Goal: Task Accomplishment & Management: Manage account settings

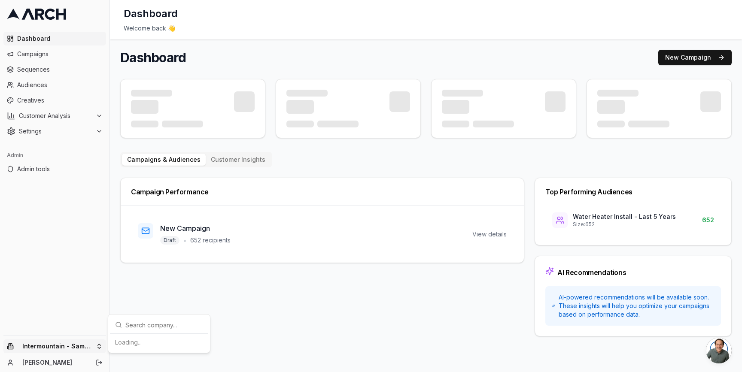
click at [89, 343] on html "Dashboard Campaigns Sequences Audiences Creatives Customer Analysis Settings Ad…" at bounding box center [371, 186] width 742 height 372
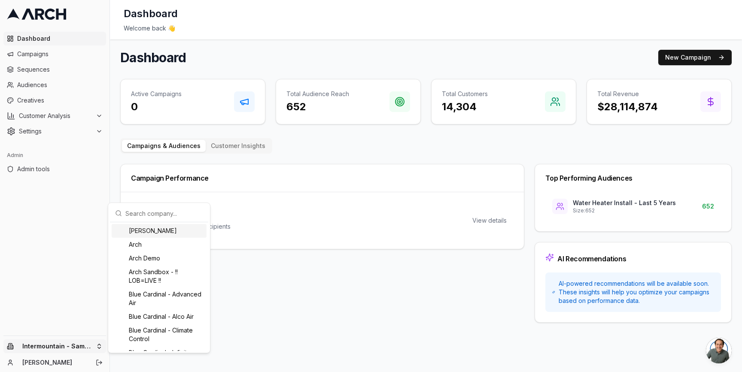
click at [143, 208] on input "text" at bounding box center [164, 213] width 78 height 17
click at [54, 127] on html "Dashboard Campaigns Sequences Audiences Creatives Customer Analysis Settings Ad…" at bounding box center [371, 186] width 742 height 372
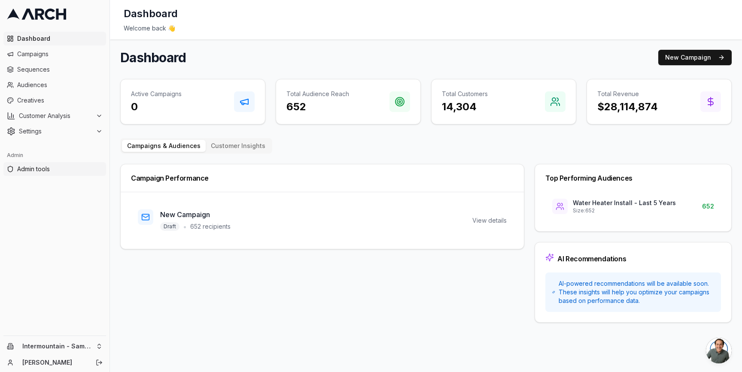
click at [39, 173] on span "Admin tools" at bounding box center [59, 169] width 85 height 9
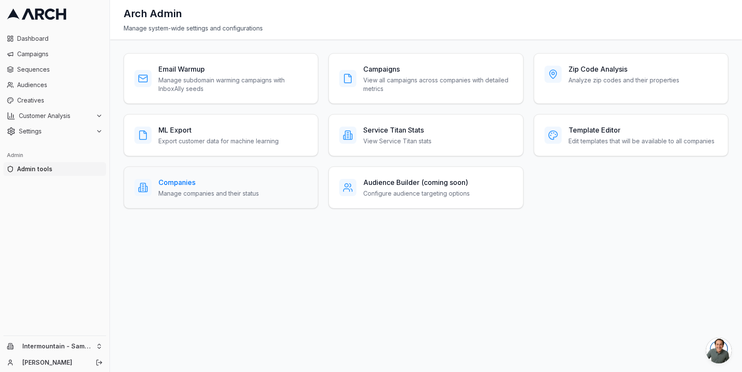
click at [187, 175] on div "Companies Manage companies and their status" at bounding box center [221, 188] width 194 height 42
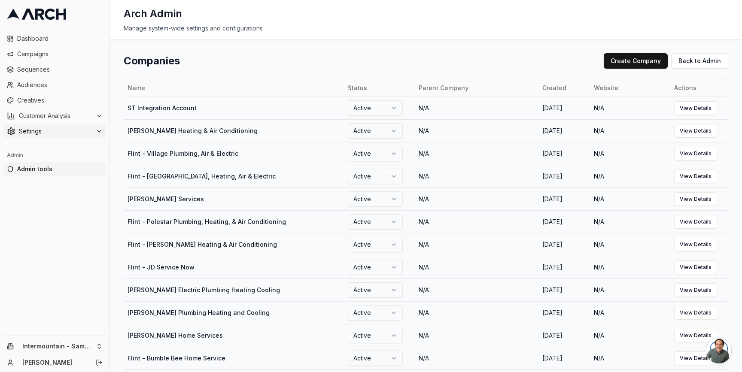
click at [79, 126] on button "Settings" at bounding box center [54, 131] width 103 height 14
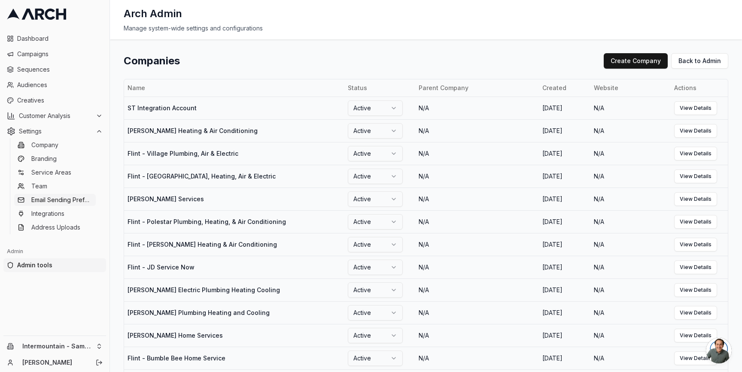
click at [79, 200] on span "Email Sending Preferences" at bounding box center [61, 200] width 61 height 9
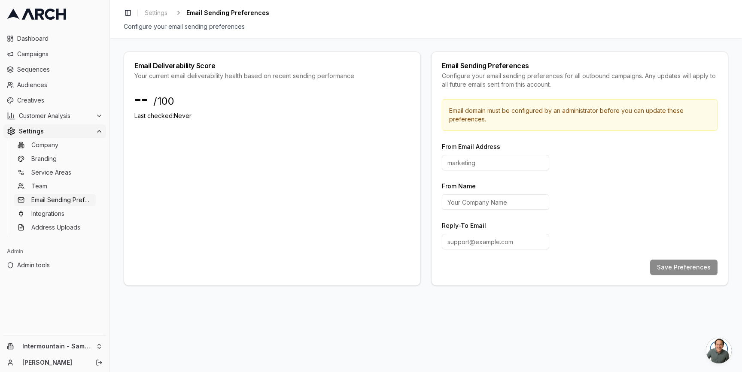
click at [479, 245] on input "Reply-To Email" at bounding box center [495, 241] width 107 height 15
paste input "customerexperience@intermountainhs.com"
type input "[EMAIL_ADDRESS][DOMAIN_NAME]"
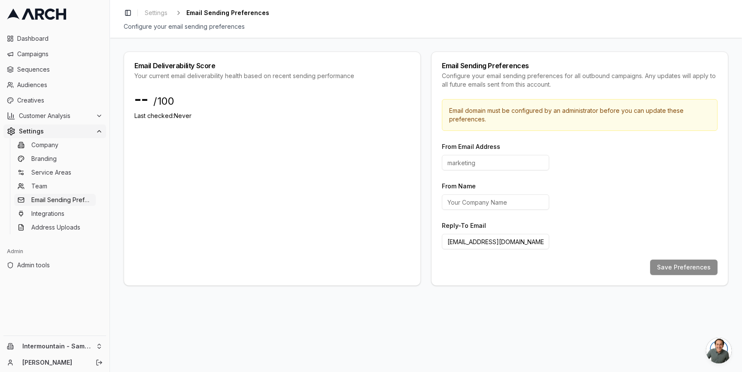
click at [481, 159] on input at bounding box center [495, 162] width 107 height 15
type input "hello"
click at [501, 204] on input "From Name" at bounding box center [495, 201] width 107 height 15
click at [495, 159] on input "hello" at bounding box center [495, 162] width 107 height 15
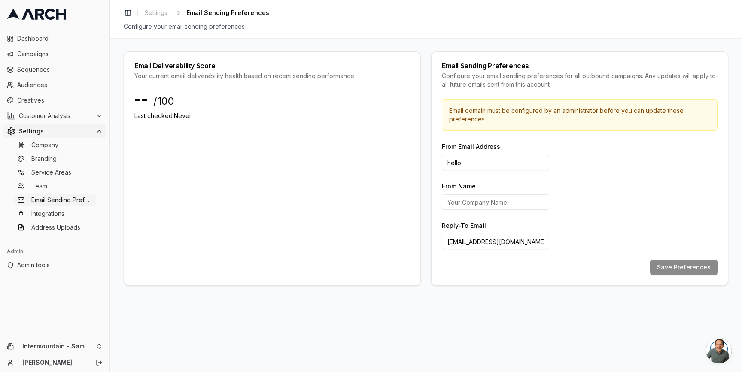
click at [495, 159] on input "hello" at bounding box center [495, 162] width 107 height 15
click at [428, 167] on div "Email Deliverability Score Your current email deliverability health based on re…" at bounding box center [426, 169] width 604 height 234
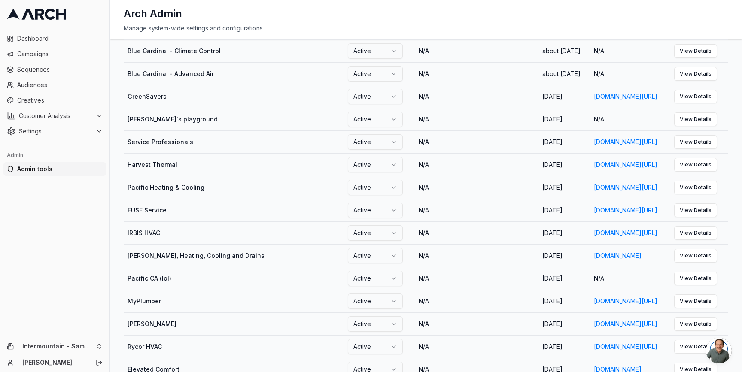
scroll to position [514, 0]
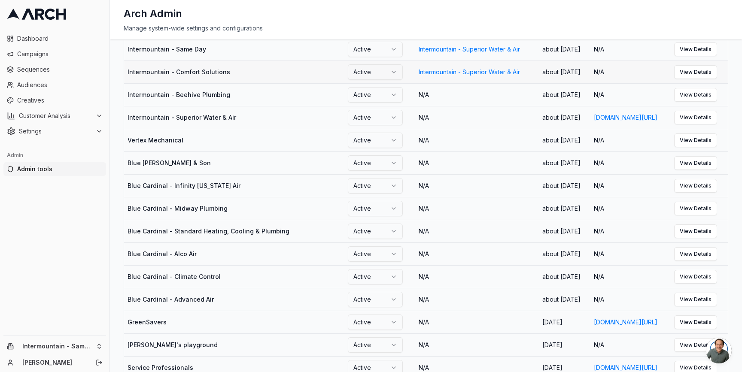
click at [154, 83] on td "Intermountain - Comfort Solutions" at bounding box center [234, 72] width 220 height 23
click at [699, 79] on link "View Details" at bounding box center [695, 72] width 43 height 14
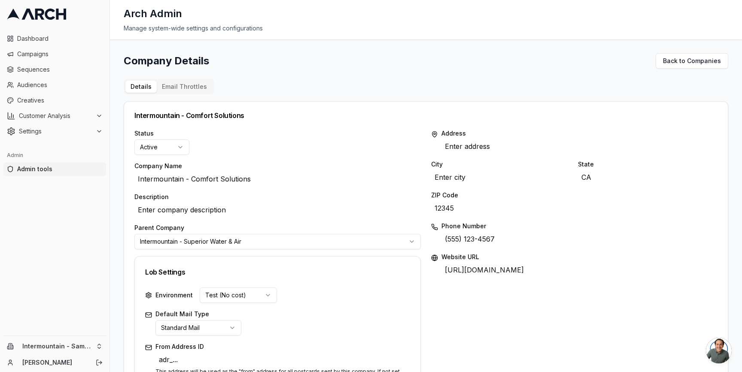
click at [199, 81] on button "Email Throttles" at bounding box center [184, 87] width 55 height 12
click at [145, 88] on button "Details" at bounding box center [140, 87] width 31 height 12
click at [73, 116] on span "Customer Analysis" at bounding box center [55, 116] width 73 height 9
click at [81, 156] on span "Settings" at bounding box center [55, 159] width 73 height 9
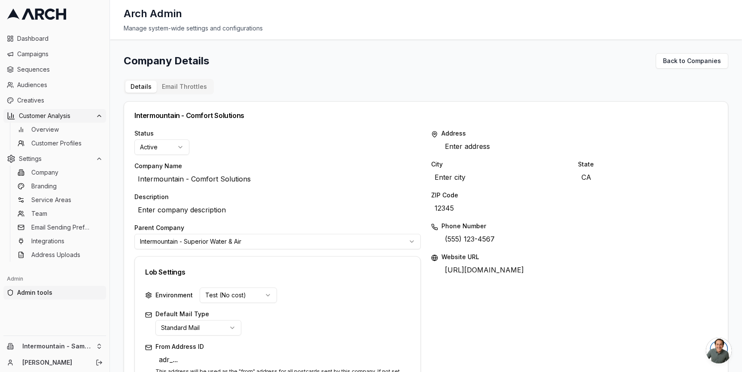
click at [82, 110] on button "Customer Analysis" at bounding box center [54, 116] width 103 height 14
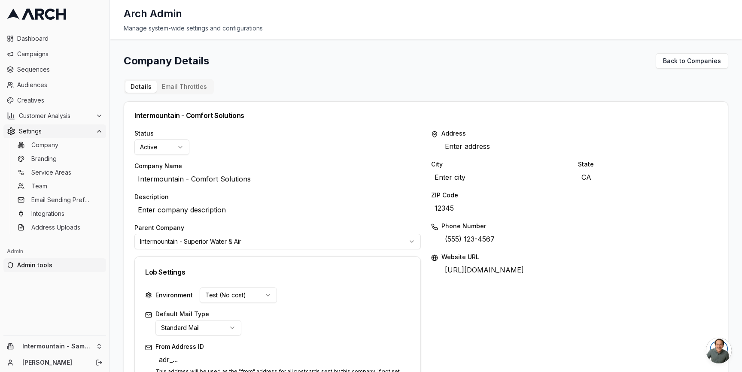
click at [82, 131] on span "Settings" at bounding box center [55, 131] width 73 height 9
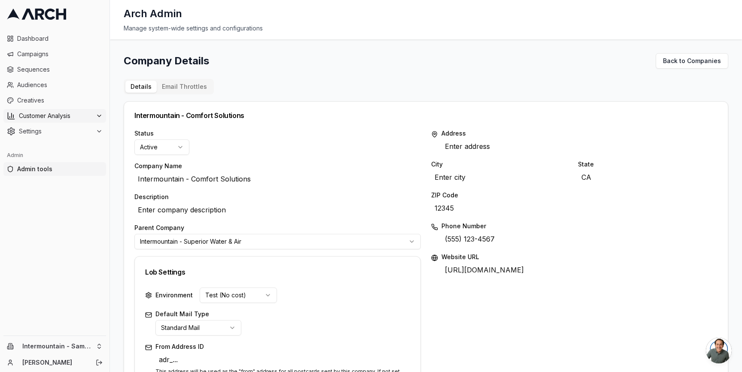
click at [85, 112] on span "Customer Analysis" at bounding box center [55, 116] width 73 height 9
click at [67, 156] on span "Settings" at bounding box center [55, 159] width 73 height 9
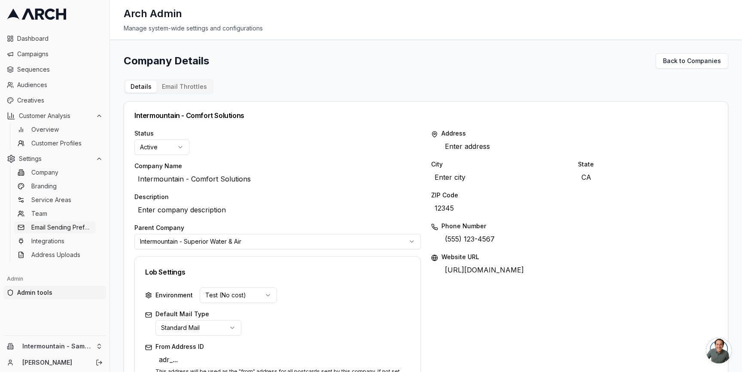
click at [74, 228] on span "Email Sending Preferences" at bounding box center [61, 227] width 61 height 9
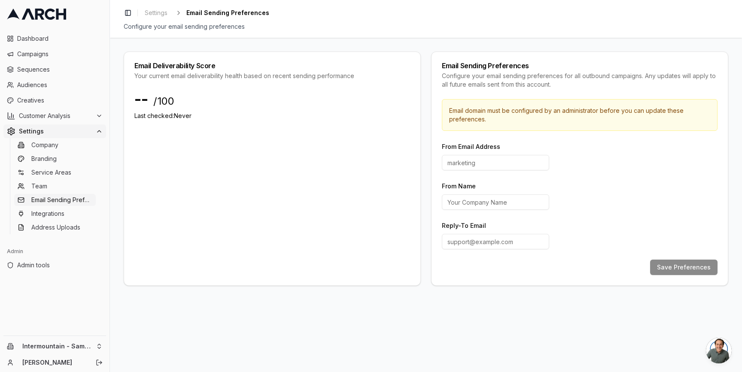
click at [115, 249] on div "Email Deliverability Score Your current email deliverability health based on re…" at bounding box center [426, 205] width 632 height 334
click at [482, 168] on input at bounding box center [495, 162] width 107 height 15
type input "hello"
type input "Comfor"
type input "Same Day"
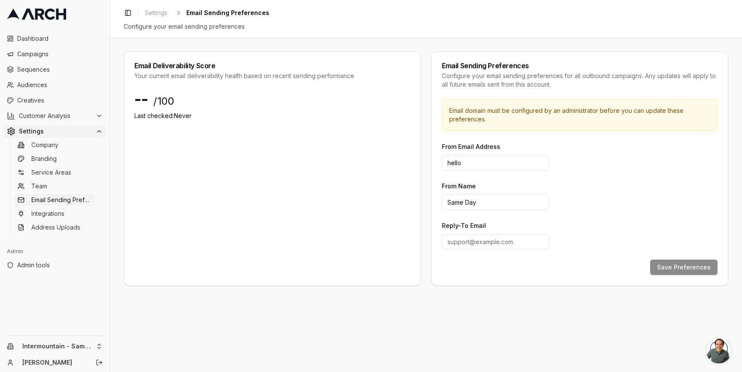
click at [476, 245] on input "Reply-To Email" at bounding box center [495, 241] width 107 height 15
paste input "customerexperience@intermountainhs.com"
type input "customerexperience@intermountainhs.com"
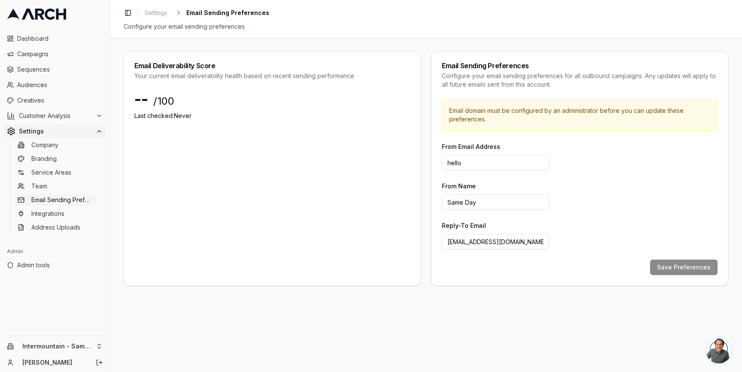
click at [668, 269] on div "Save Preferences" at bounding box center [580, 267] width 276 height 15
click at [500, 161] on input "hello" at bounding box center [495, 162] width 107 height 15
type input "hello@as."
click at [529, 109] on p "Email domain must be configured by an administrator before you can update these…" at bounding box center [579, 114] width 261 height 17
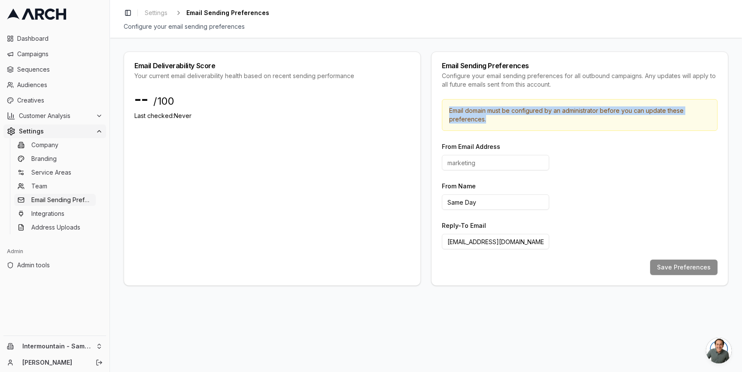
click at [529, 109] on p "Email domain must be configured by an administrator before you can update these…" at bounding box center [579, 114] width 261 height 17
click at [504, 113] on p "Email domain must be configured by an administrator before you can update these…" at bounding box center [579, 114] width 261 height 17
click at [482, 114] on p "Email domain must be configured by an administrator before you can update these…" at bounding box center [579, 114] width 261 height 17
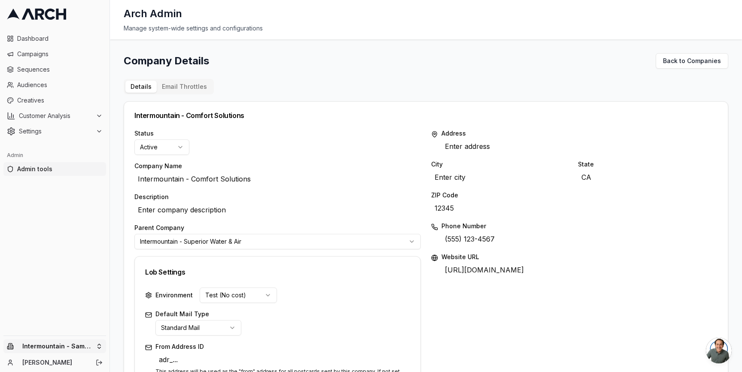
click at [82, 349] on html "Dashboard Campaigns Sequences Audiences Creatives Customer Analysis Settings Ad…" at bounding box center [371, 186] width 742 height 372
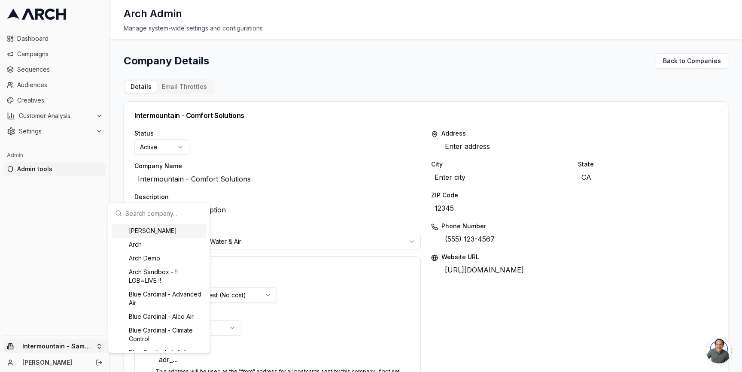
click at [145, 215] on input "text" at bounding box center [164, 213] width 78 height 17
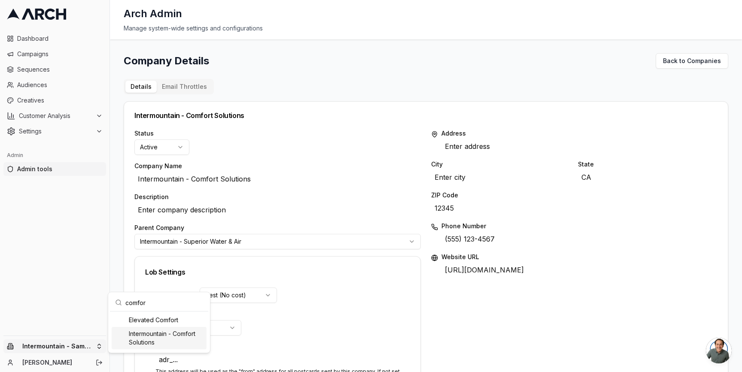
type input "comfor"
click at [160, 336] on div "Intermountain - Comfort Solutions" at bounding box center [159, 338] width 95 height 22
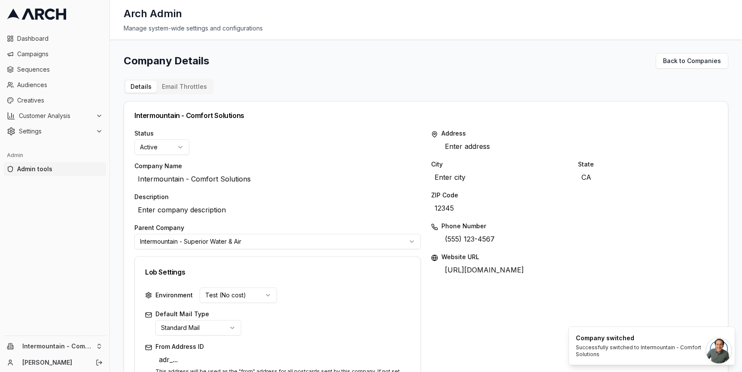
click at [121, 238] on div "Company Details Back to Companies Details Email Throttles Intermountain - Comfo…" at bounding box center [426, 205] width 632 height 333
click at [71, 126] on button "Settings" at bounding box center [54, 131] width 103 height 14
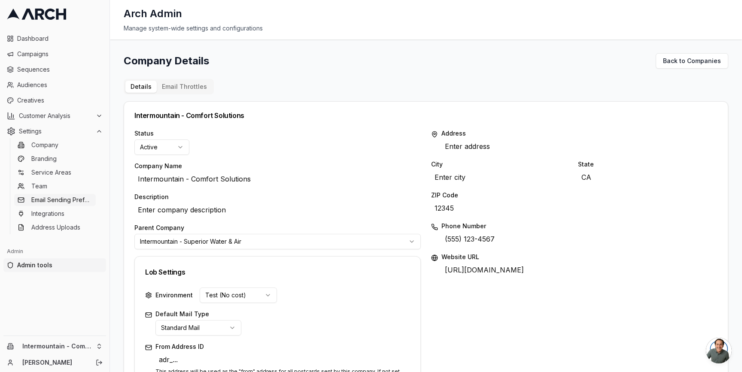
click at [69, 200] on span "Email Sending Preferences" at bounding box center [61, 200] width 61 height 9
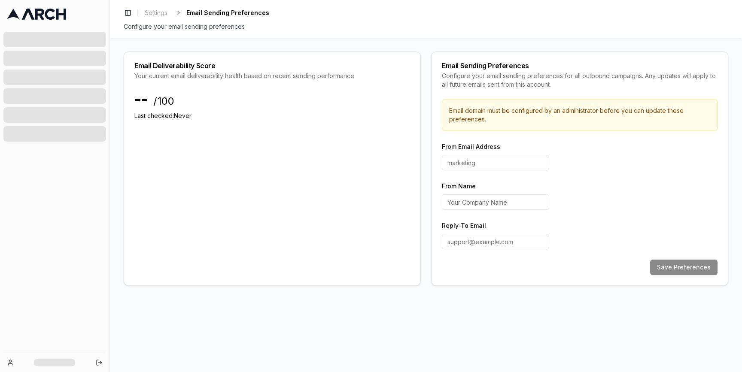
type input "hello"
type input "Comfort Solutions"
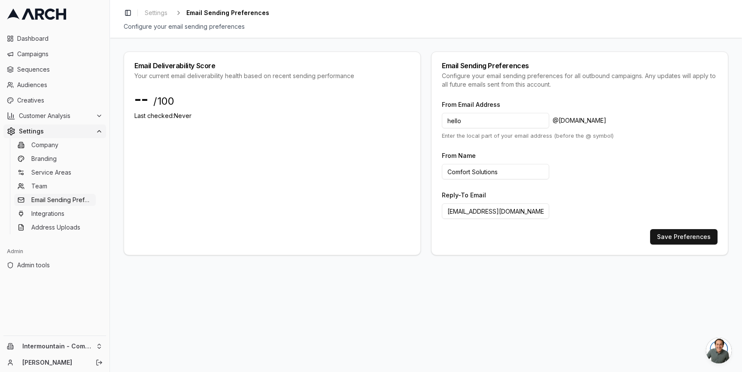
drag, startPoint x: 511, startPoint y: 213, endPoint x: 431, endPoint y: 212, distance: 79.9
click at [431, 212] on div "From Email Address hello @ comfort-solutions.mail.home-specialist.com Enter the…" at bounding box center [579, 177] width 296 height 156
paste input "customerexperience@intermountainhs"
type input "customerexperience@intermountainhs.com"
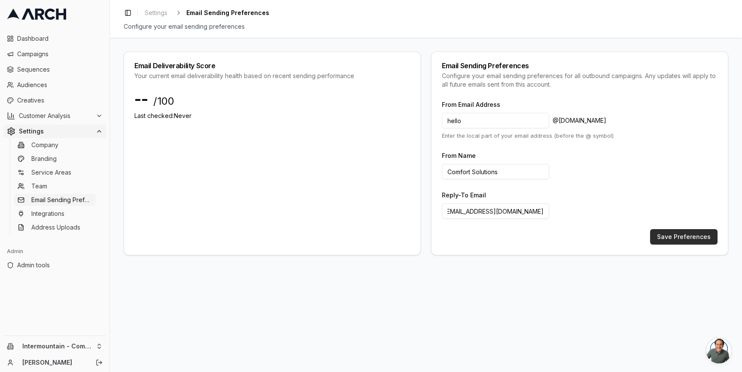
scroll to position [0, 0]
click at [677, 234] on button "Save Preferences" at bounding box center [683, 236] width 67 height 15
click at [427, 229] on div "Email Deliverability Score Your current email deliverability health based on re…" at bounding box center [426, 154] width 604 height 204
click at [98, 130] on icon at bounding box center [99, 131] width 7 height 7
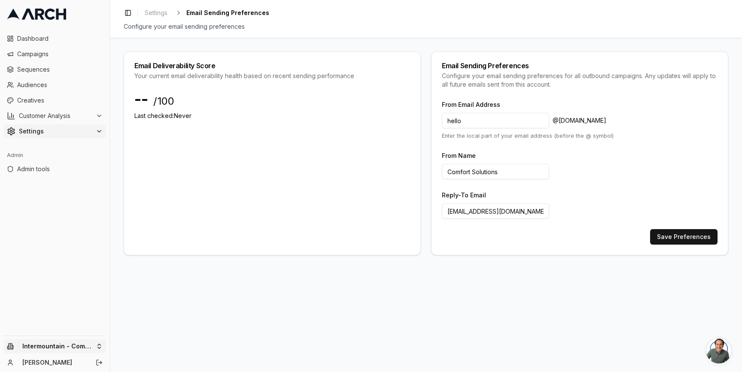
click at [99, 347] on html "Dashboard Campaigns Sequences Audiences Creatives Customer Analysis Settings Ad…" at bounding box center [371, 186] width 742 height 372
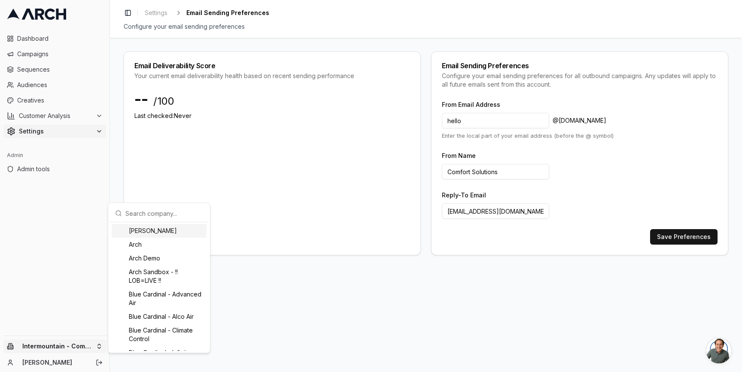
click at [144, 211] on input "text" at bounding box center [164, 213] width 78 height 17
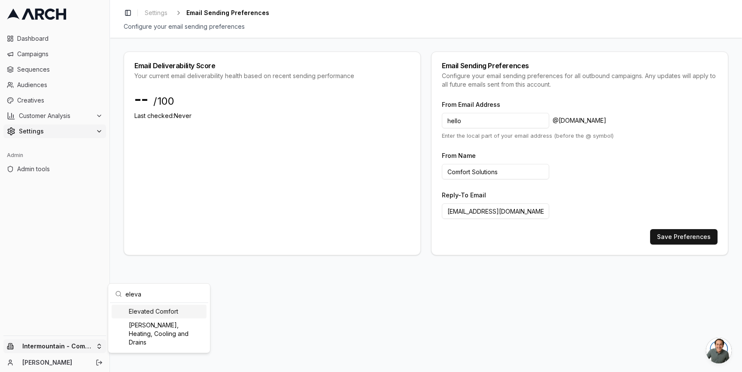
type input "elevat"
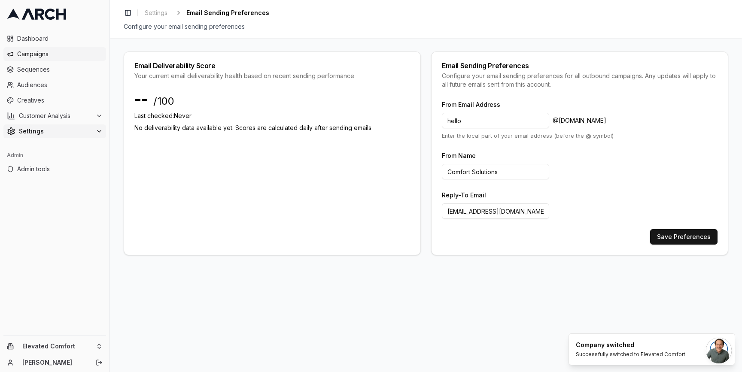
click at [67, 57] on span "Campaigns" at bounding box center [59, 54] width 85 height 9
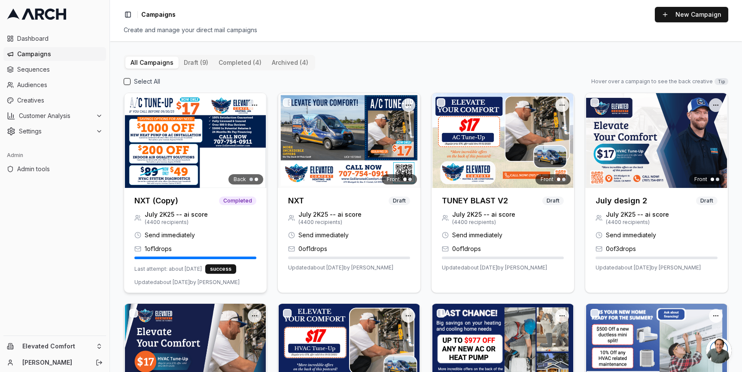
click at [186, 133] on div at bounding box center [195, 140] width 143 height 95
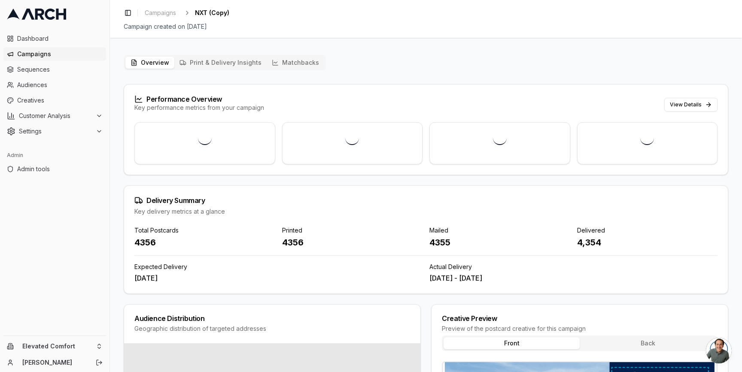
click at [295, 64] on button "Matchbacks" at bounding box center [296, 63] width 58 height 12
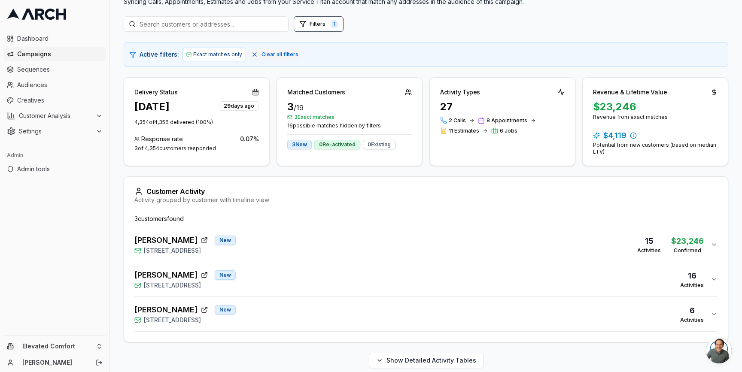
scroll to position [109, 0]
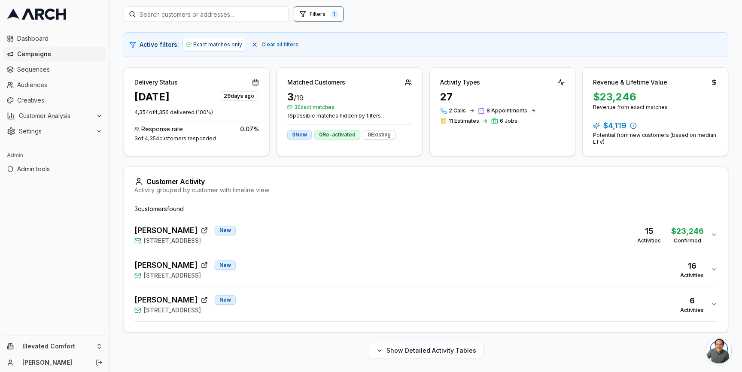
click at [292, 270] on div "[PERSON_NAME] New [STREET_ADDRESS] 16 Activities" at bounding box center [422, 269] width 576 height 21
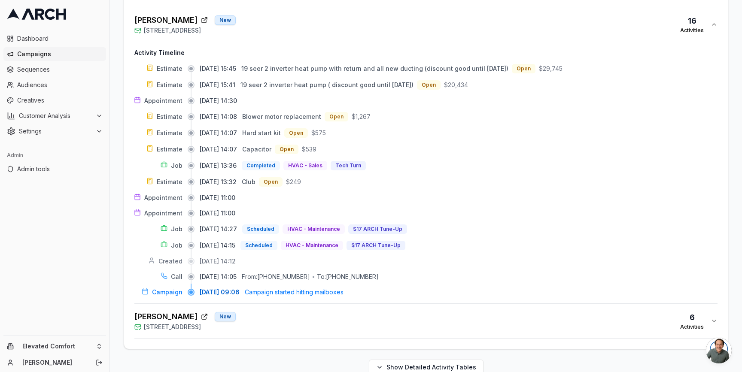
scroll to position [362, 0]
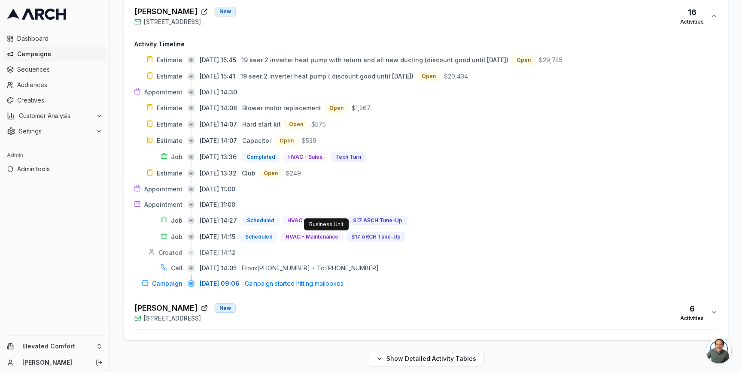
click at [296, 305] on div "[PERSON_NAME] [GEOGRAPHIC_DATA][STREET_ADDRESS] 6 Activities" at bounding box center [422, 312] width 576 height 21
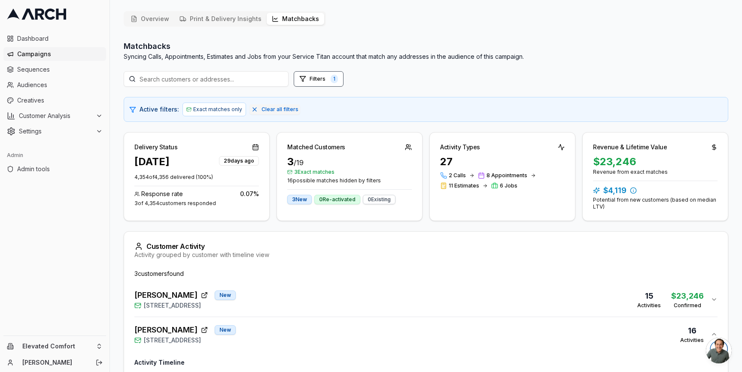
scroll to position [0, 0]
